Goal: Navigation & Orientation: Find specific page/section

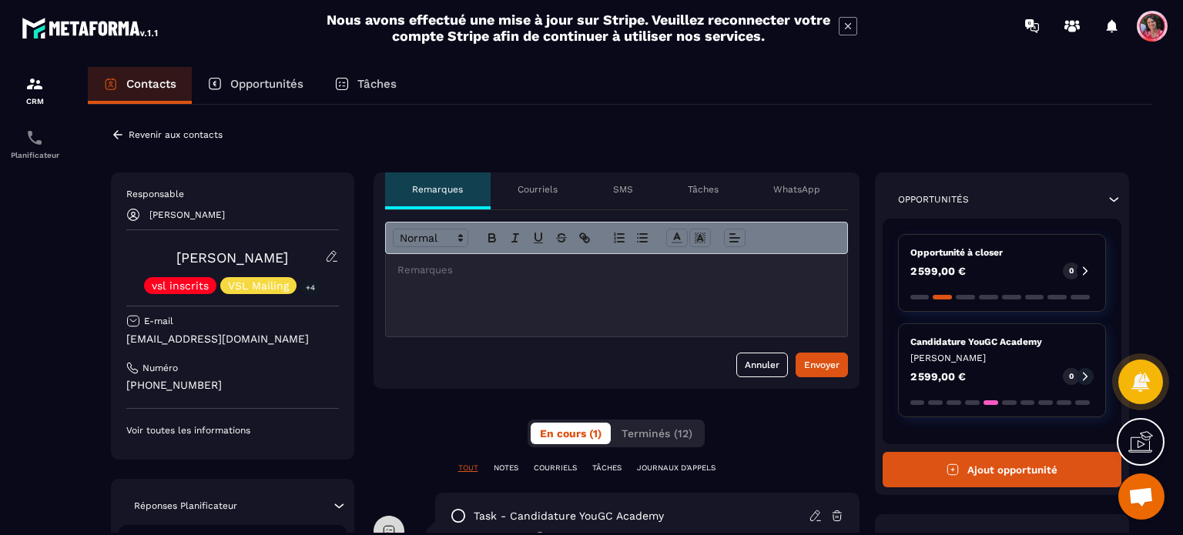
click at [709, 191] on p "Tâches" at bounding box center [703, 189] width 31 height 12
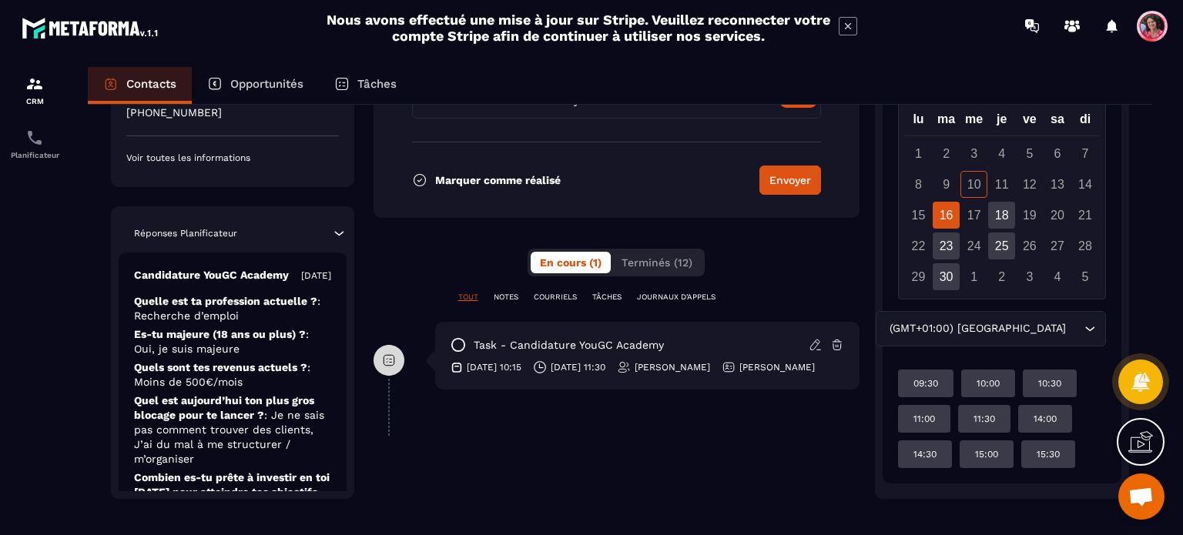
scroll to position [562, 0]
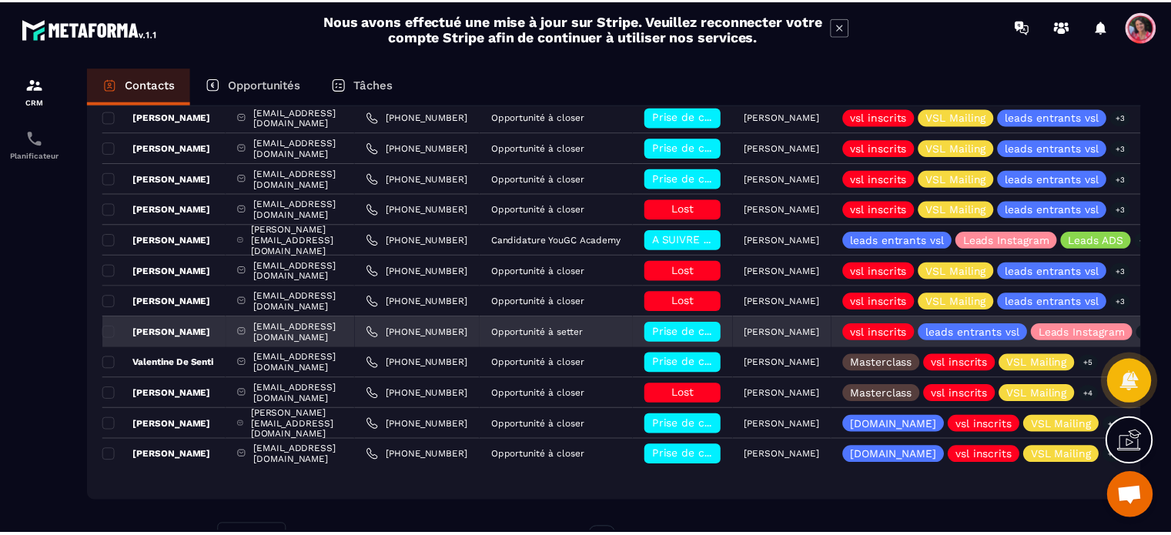
scroll to position [201, 0]
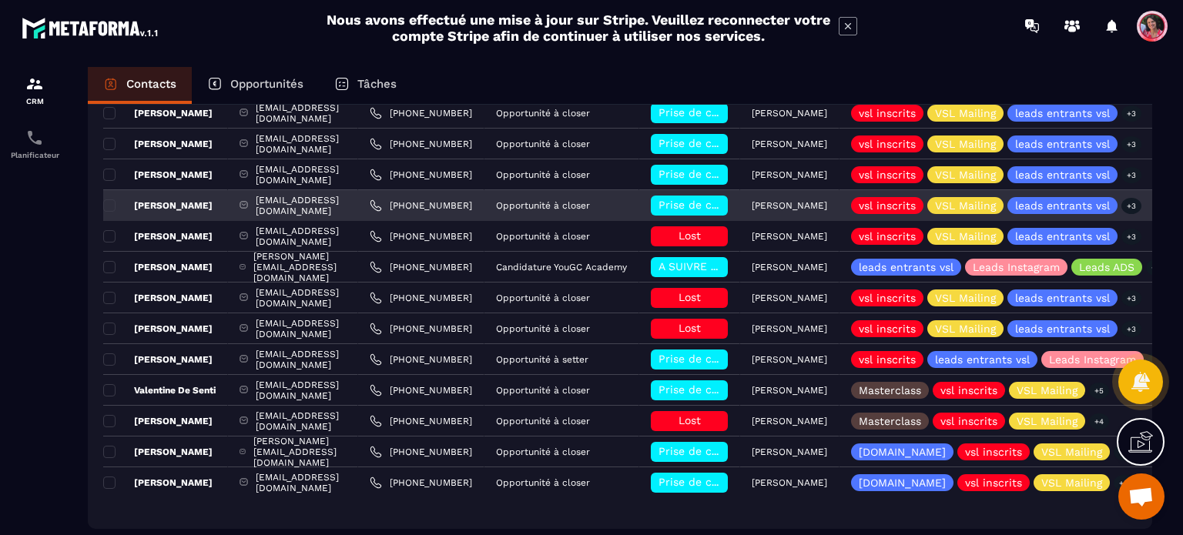
click at [788, 206] on span "Prise de contact effectuée" at bounding box center [729, 205] width 142 height 12
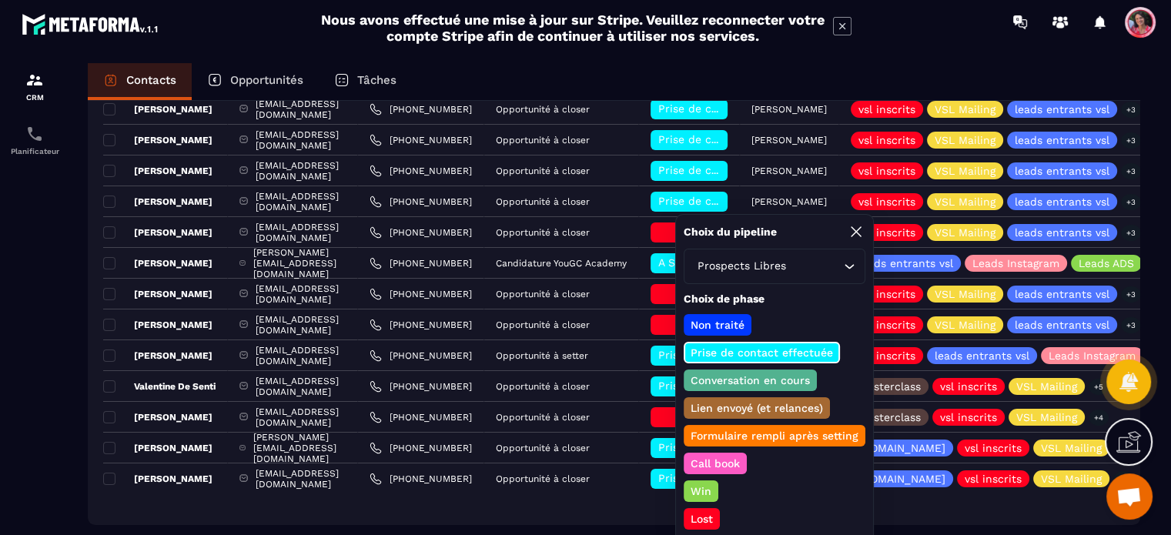
scroll to position [8, 0]
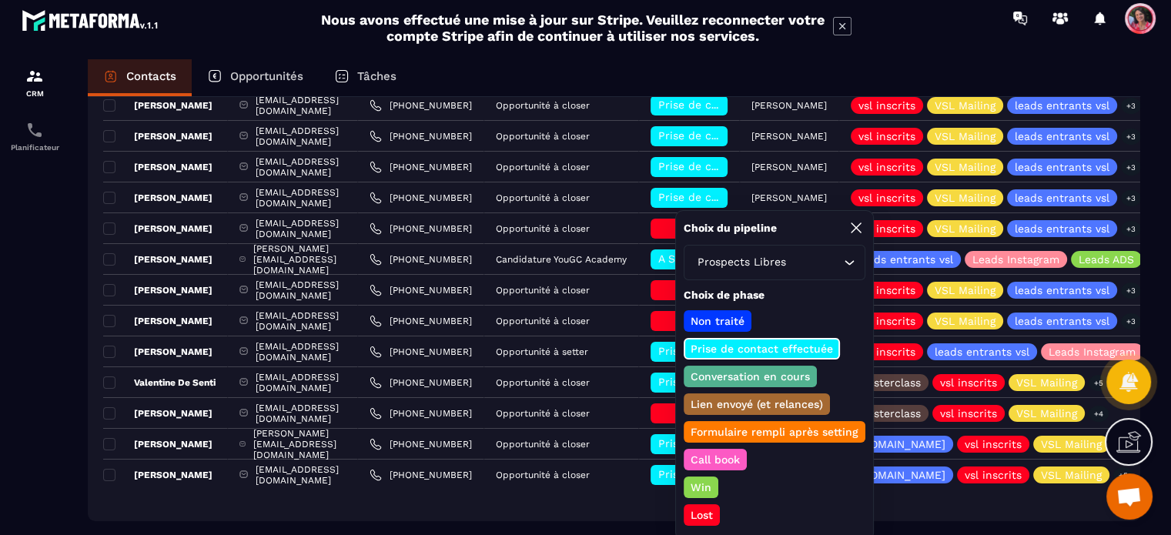
drag, startPoint x: 254, startPoint y: 29, endPoint x: 256, endPoint y: 47, distance: 17.8
click at [252, 28] on div "Nous avons effectué une mise à jour sur Stripe. Veuillez reconnecter votre comp…" at bounding box center [585, 28] width 1171 height 40
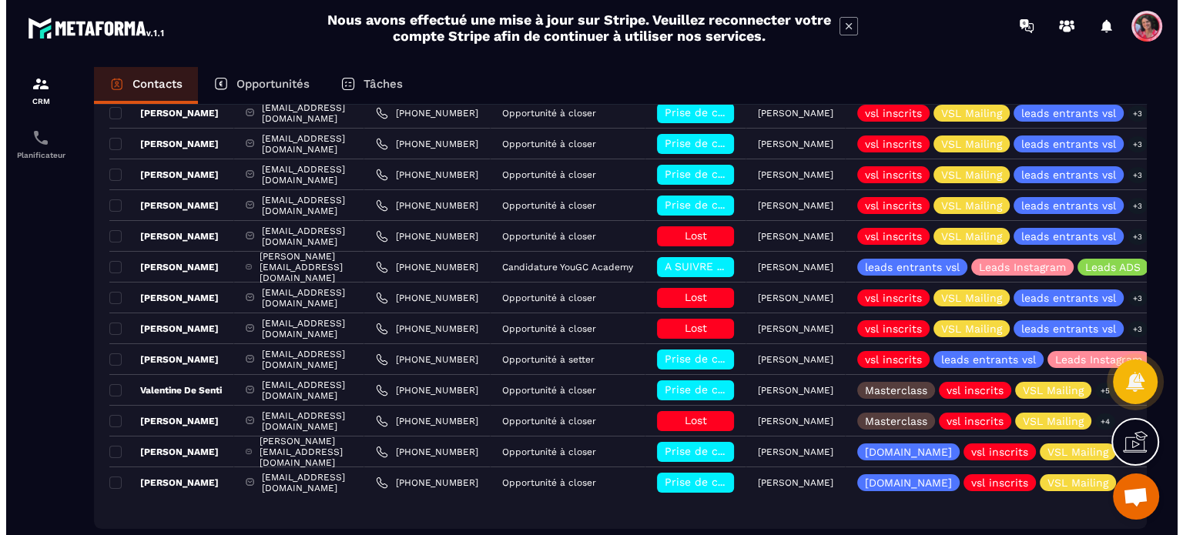
scroll to position [0, 0]
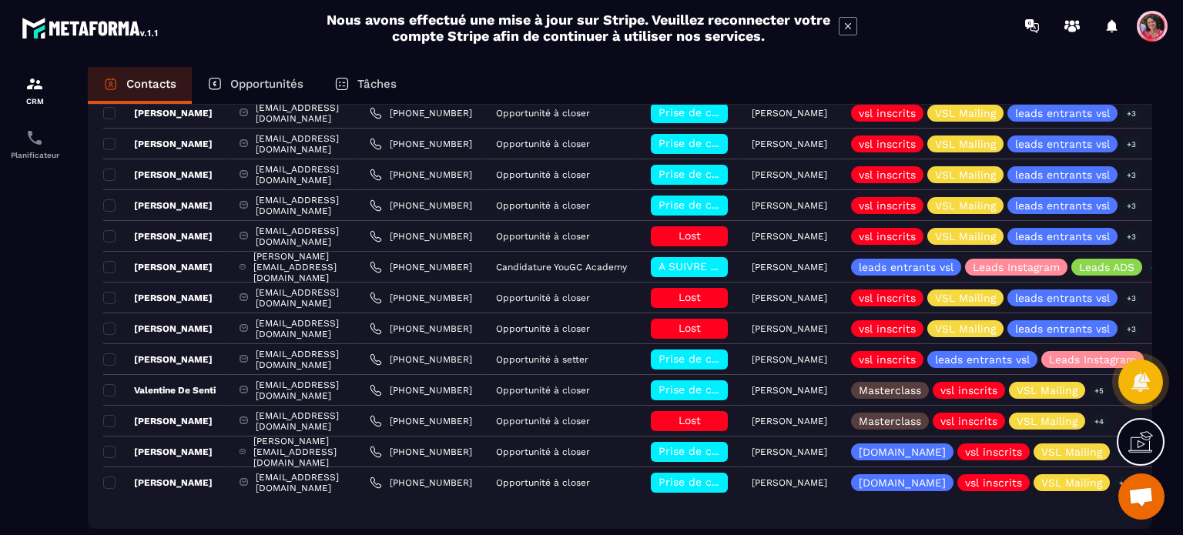
click at [259, 80] on p "Opportunités" at bounding box center [266, 84] width 73 height 14
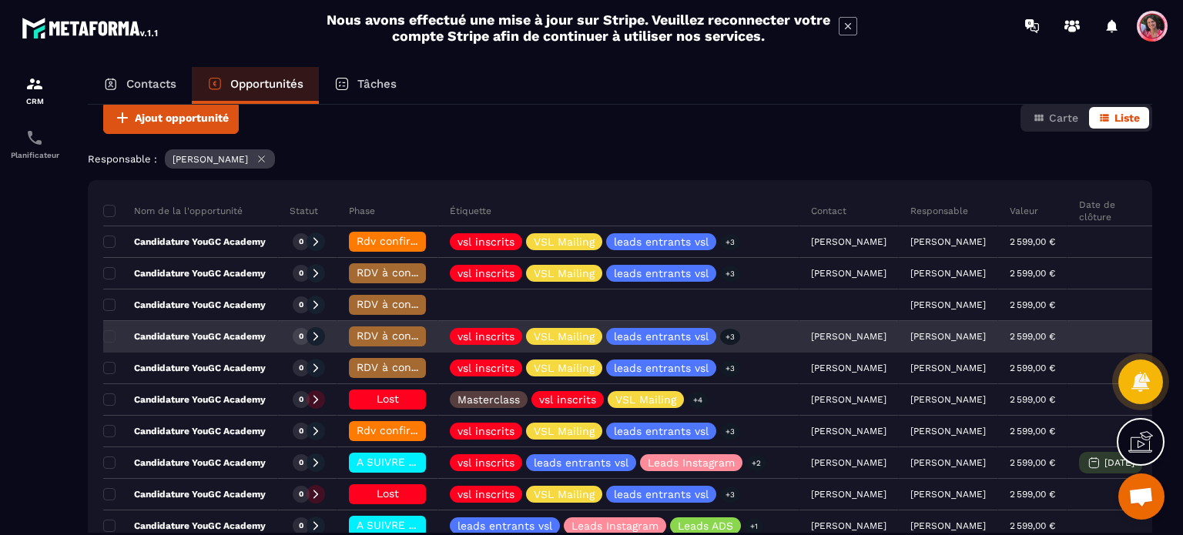
scroll to position [154, 0]
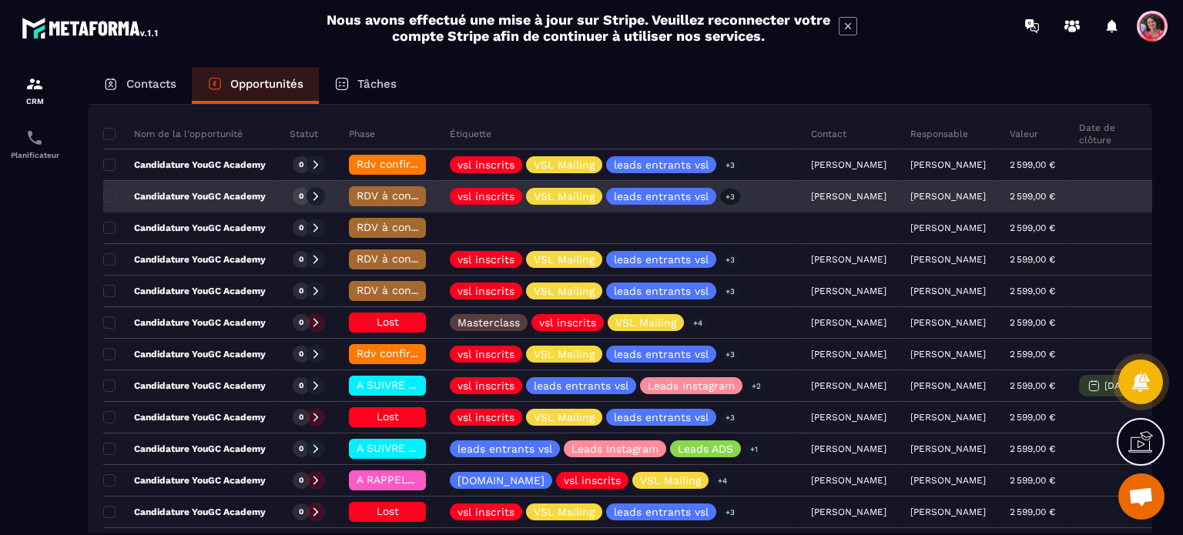
click at [379, 193] on span "RDV à conf. A RAPPELER" at bounding box center [421, 195] width 129 height 12
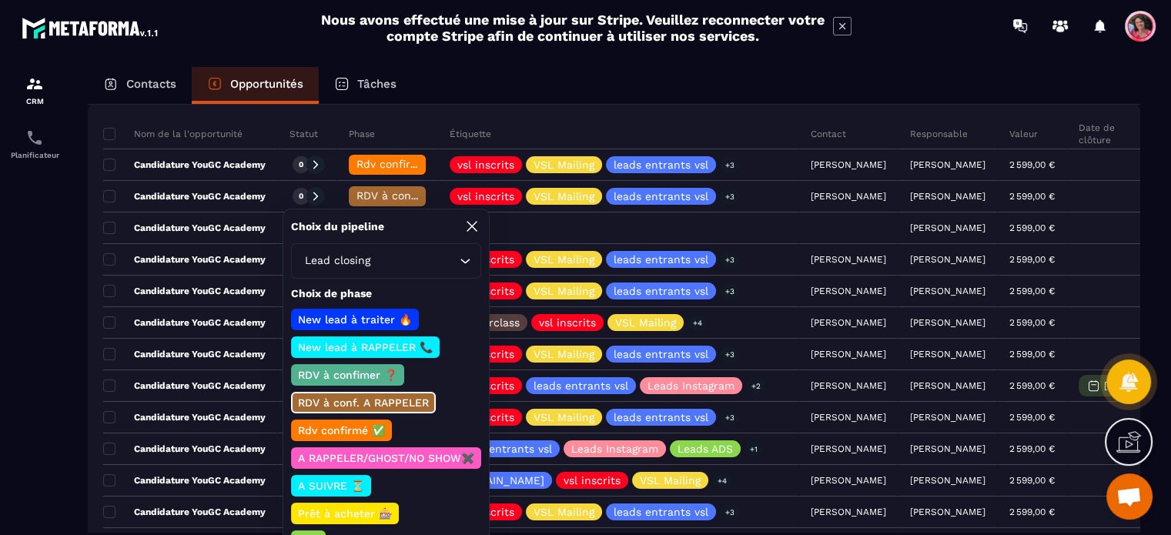
click at [496, 90] on div "Contacts Opportunités Tâches" at bounding box center [614, 85] width 1053 height 37
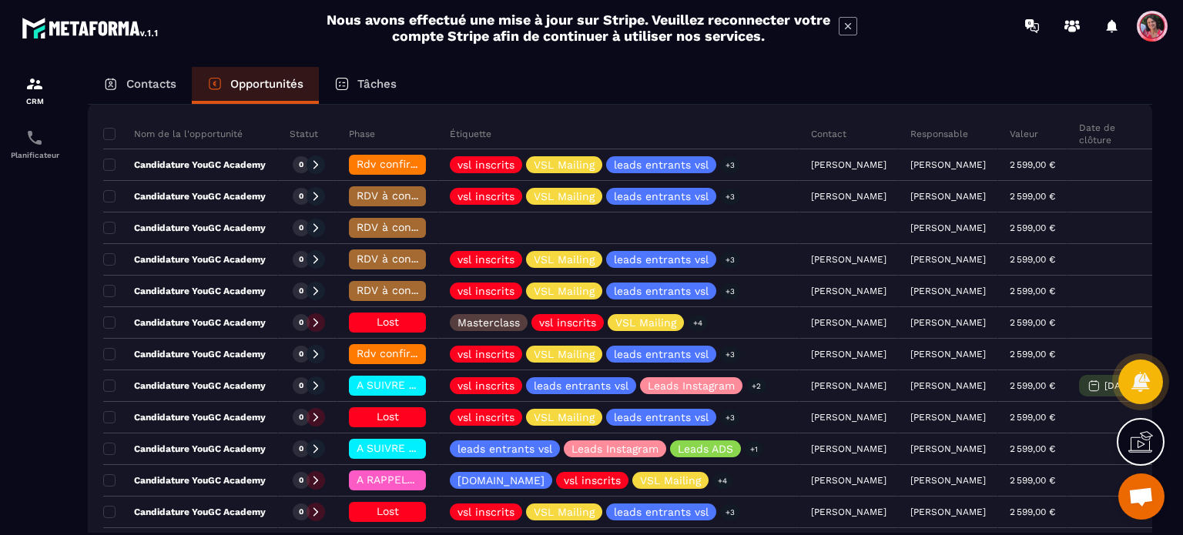
click at [132, 85] on p "Contacts" at bounding box center [151, 84] width 50 height 14
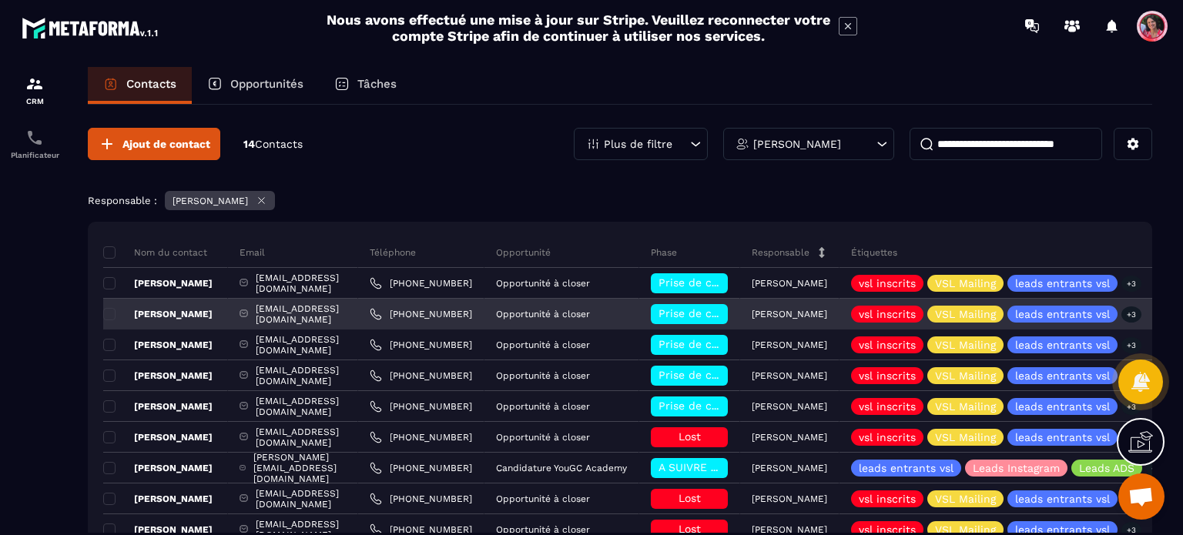
click at [326, 313] on div "[EMAIL_ADDRESS][DOMAIN_NAME]" at bounding box center [293, 314] width 130 height 31
click at [208, 316] on div "[PERSON_NAME]" at bounding box center [165, 314] width 125 height 31
